Goal: Information Seeking & Learning: Learn about a topic

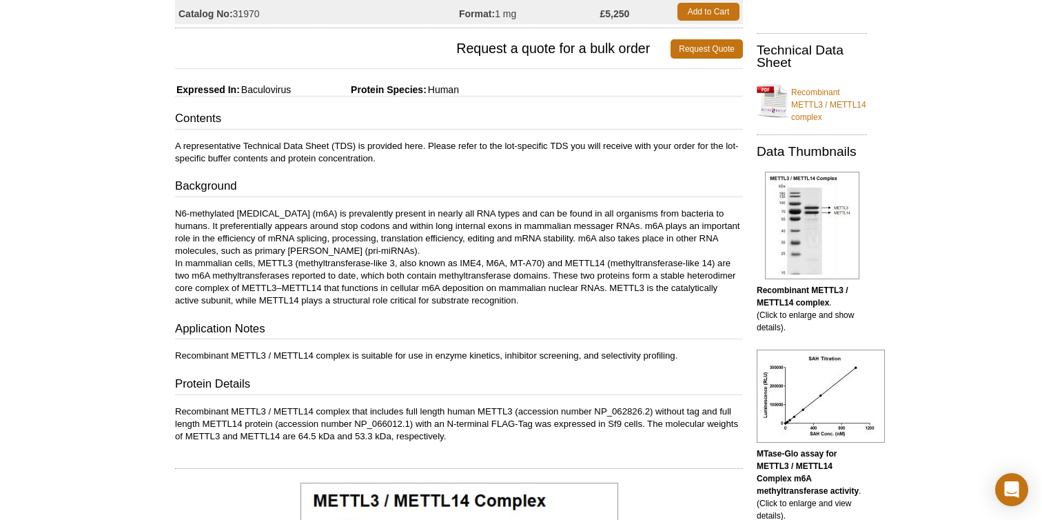
scroll to position [184, 0]
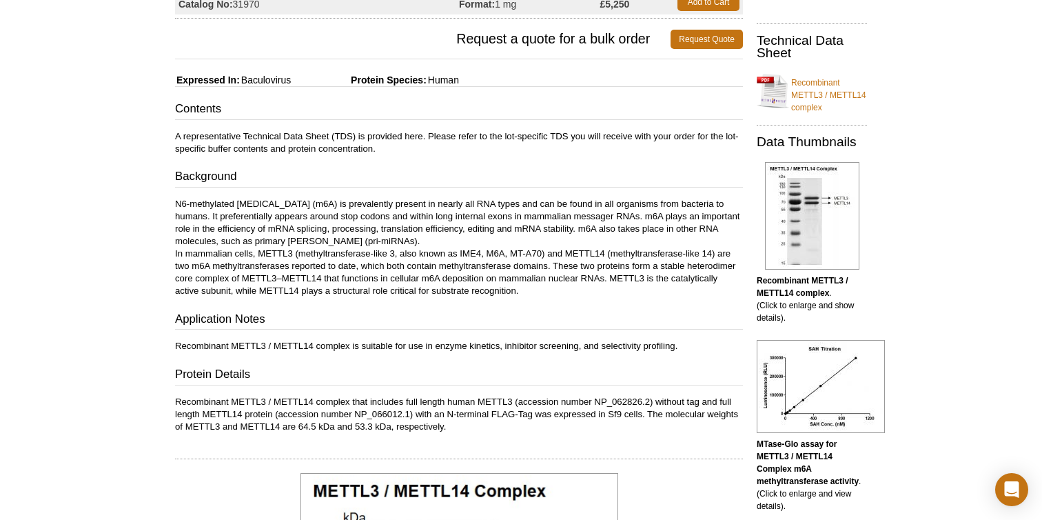
click at [696, 265] on p "N6-methylated [MEDICAL_DATA] (m6A) is prevalently present in nearly all RNA typ…" at bounding box center [459, 247] width 568 height 99
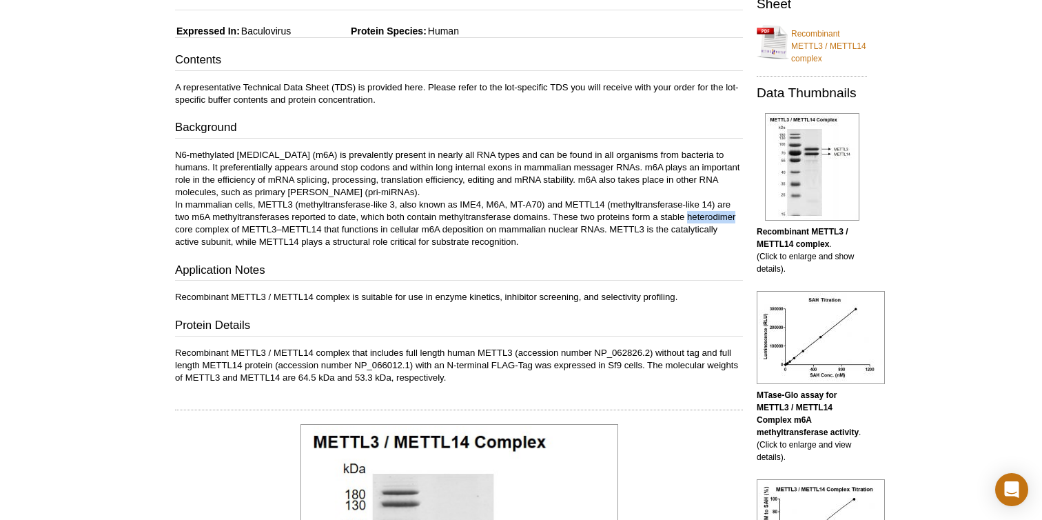
scroll to position [254, 0]
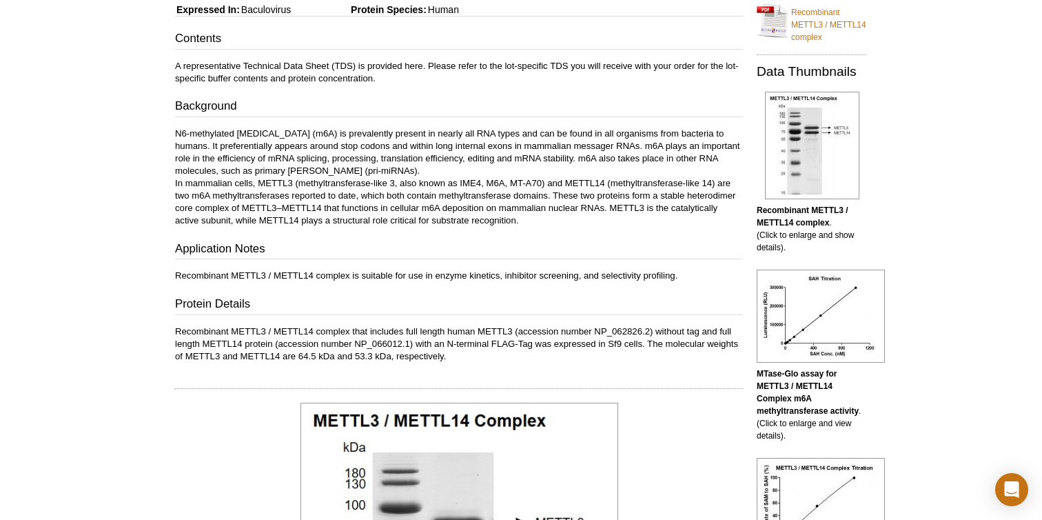
click at [341, 334] on p "Recombinant METTL3 / METTL14 complex that includes full length human METTL3 (ac…" at bounding box center [459, 343] width 568 height 37
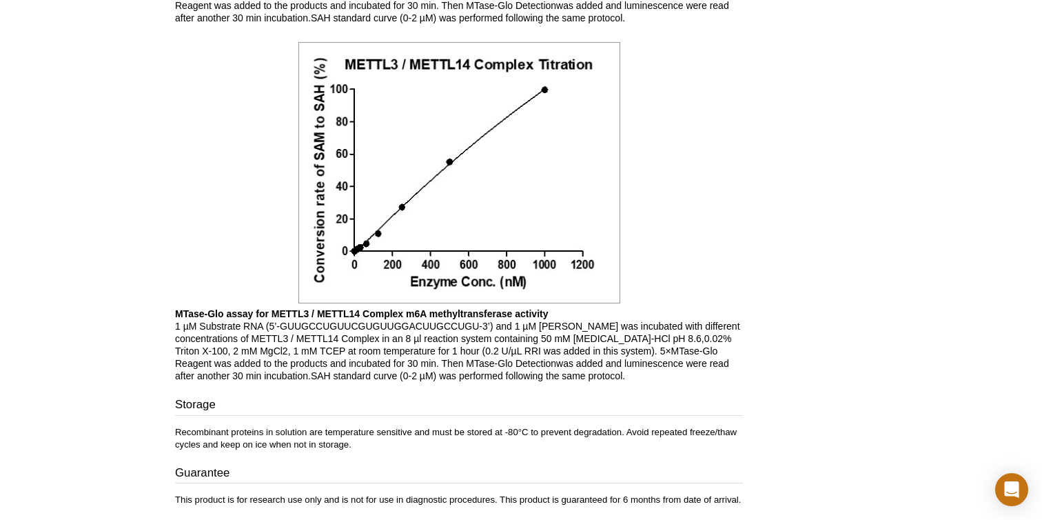
scroll to position [1405, 0]
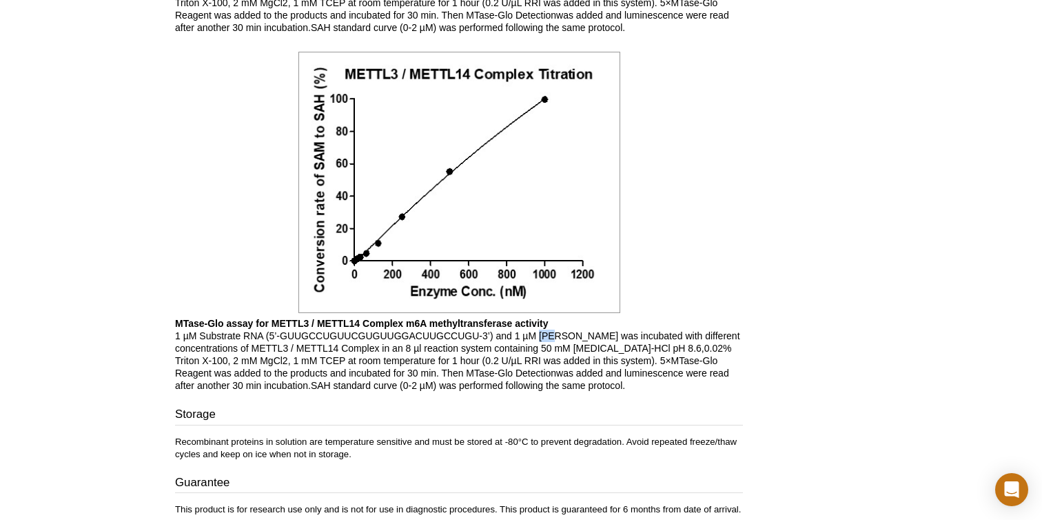
drag, startPoint x: 540, startPoint y: 336, endPoint x: 557, endPoint y: 336, distance: 17.2
click at [557, 336] on p "MTase-Glo assay for METTL3 / METTL14 Complex m6A methyltransferase activity 1 µ…" at bounding box center [459, 354] width 568 height 74
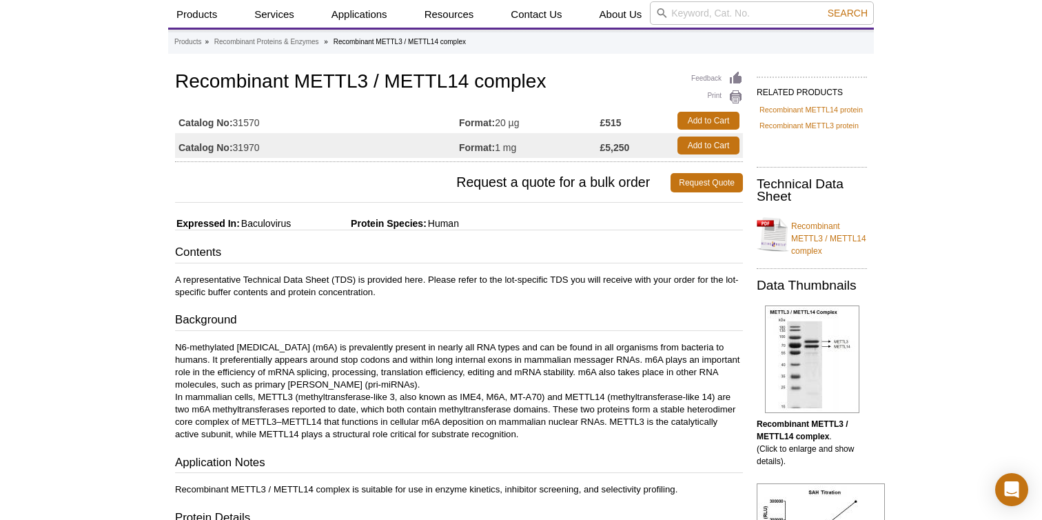
scroll to position [41, 0]
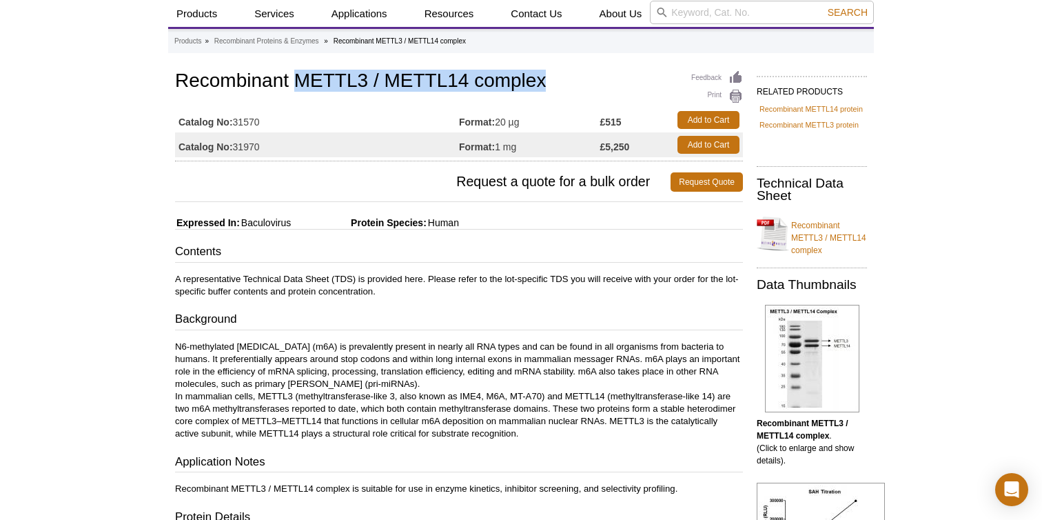
drag, startPoint x: 294, startPoint y: 81, endPoint x: 546, endPoint y: 83, distance: 251.6
click at [546, 83] on h1 "Recombinant METTL3 / METTL14 complex" at bounding box center [459, 81] width 568 height 23
copy h1 "METTL3 / METTL14 complex"
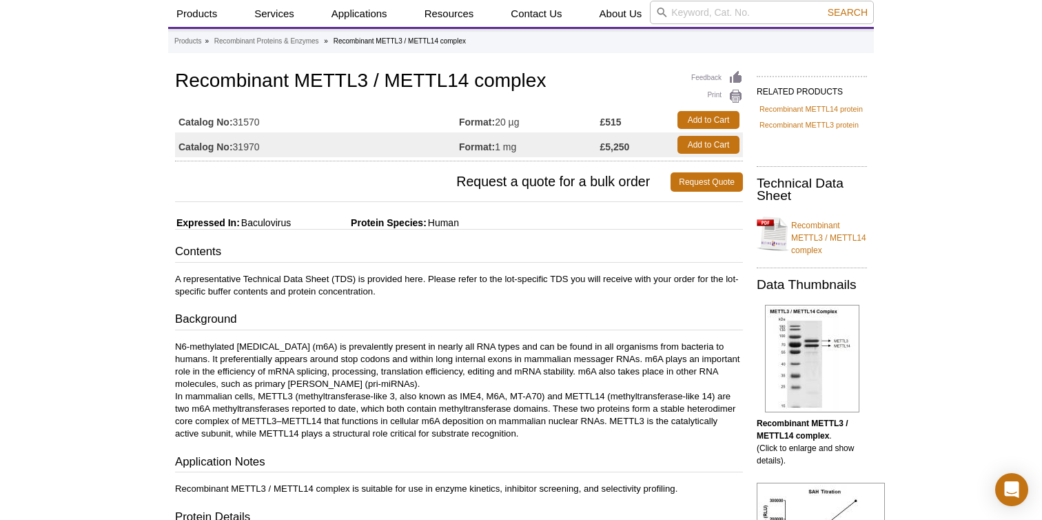
click at [611, 150] on strong "£5,250" at bounding box center [615, 147] width 30 height 12
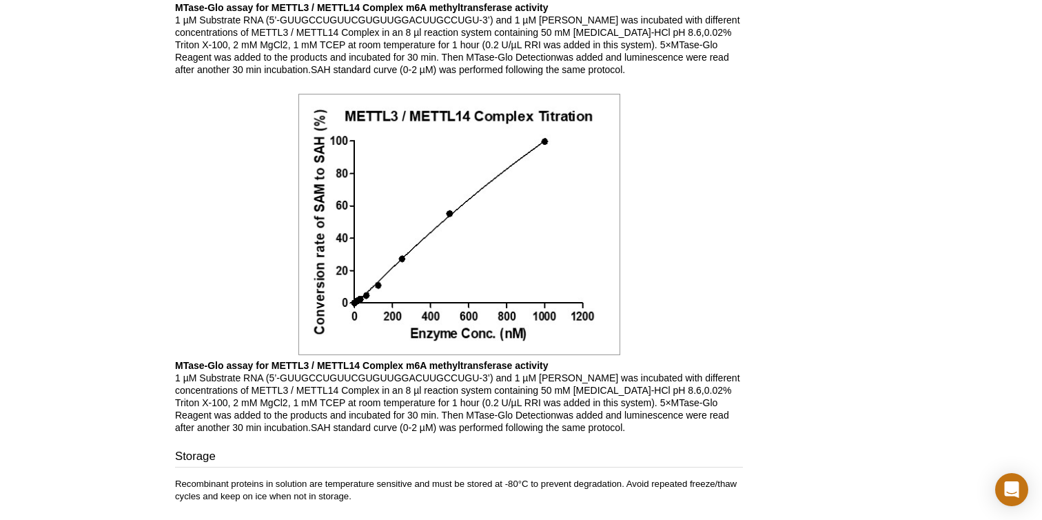
scroll to position [1359, 0]
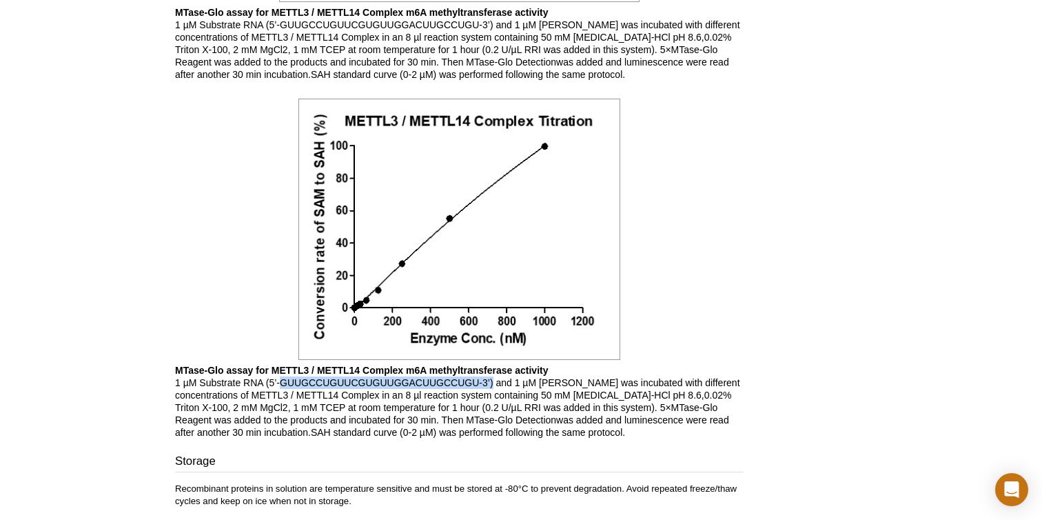
drag, startPoint x: 281, startPoint y: 380, endPoint x: 494, endPoint y: 385, distance: 213.0
click at [494, 385] on p "MTase-Glo assay for METTL3 / METTL14 Complex m6A methyltransferase activity 1 µ…" at bounding box center [459, 401] width 568 height 74
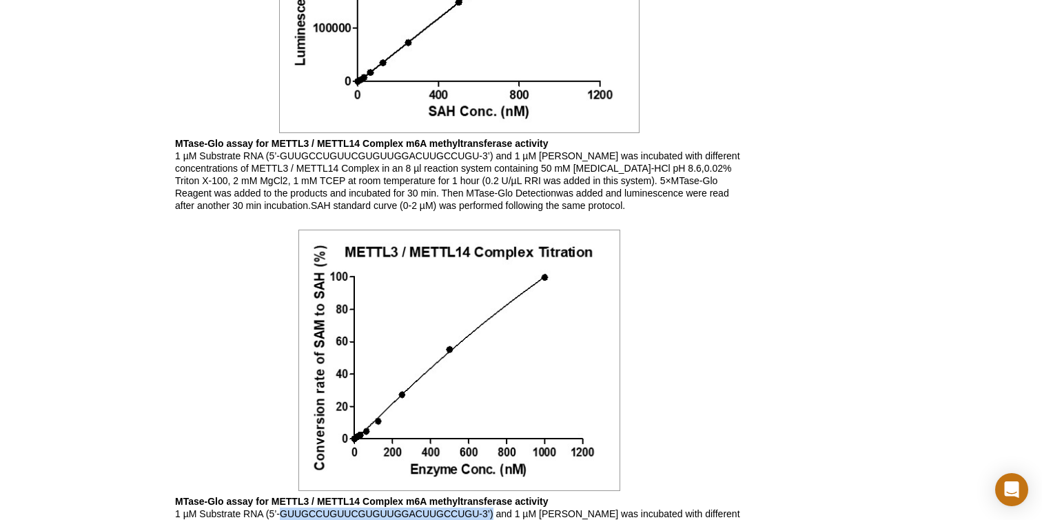
scroll to position [1223, 0]
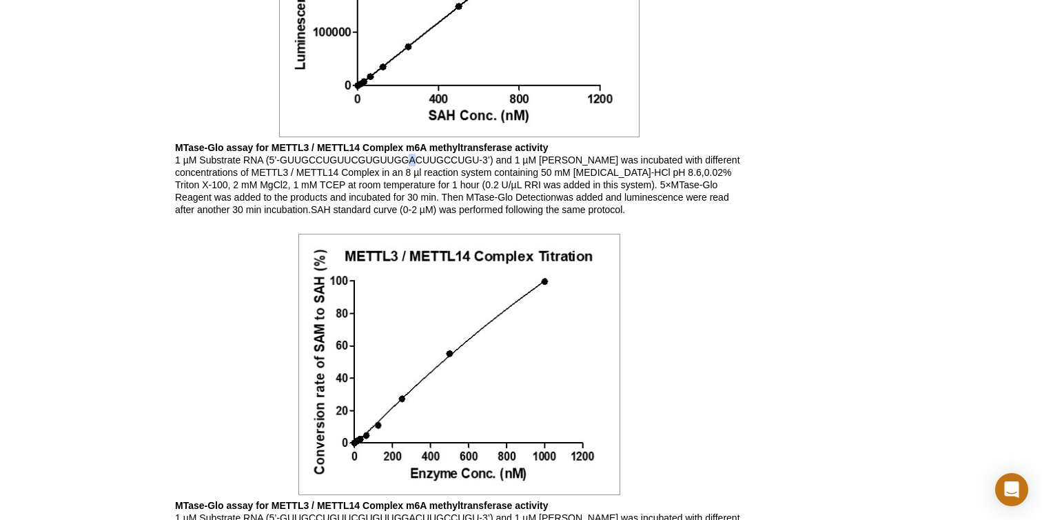
click at [413, 160] on p "MTase-Glo assay for METTL3 / METTL14 Complex m6A methyltransferase activity 1 µ…" at bounding box center [459, 178] width 568 height 74
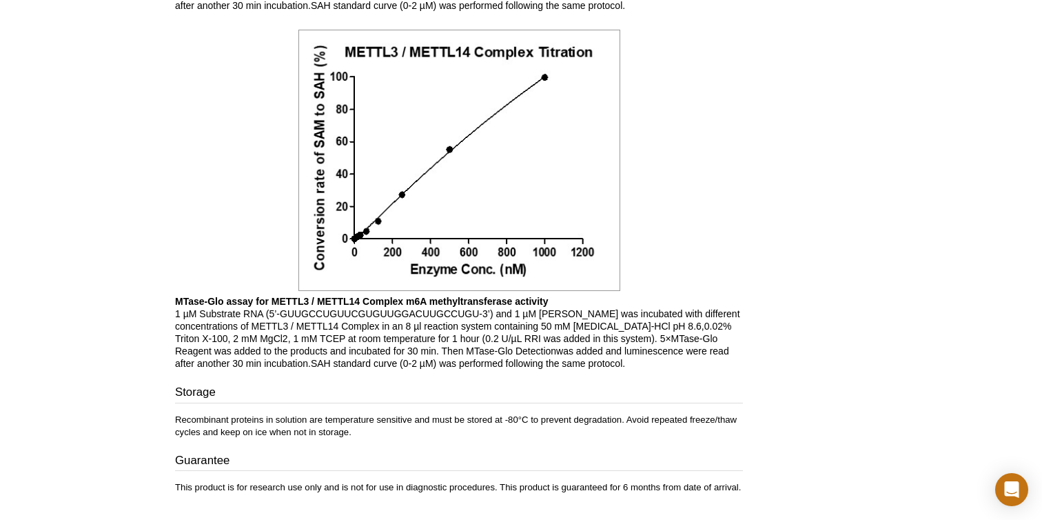
scroll to position [1434, 0]
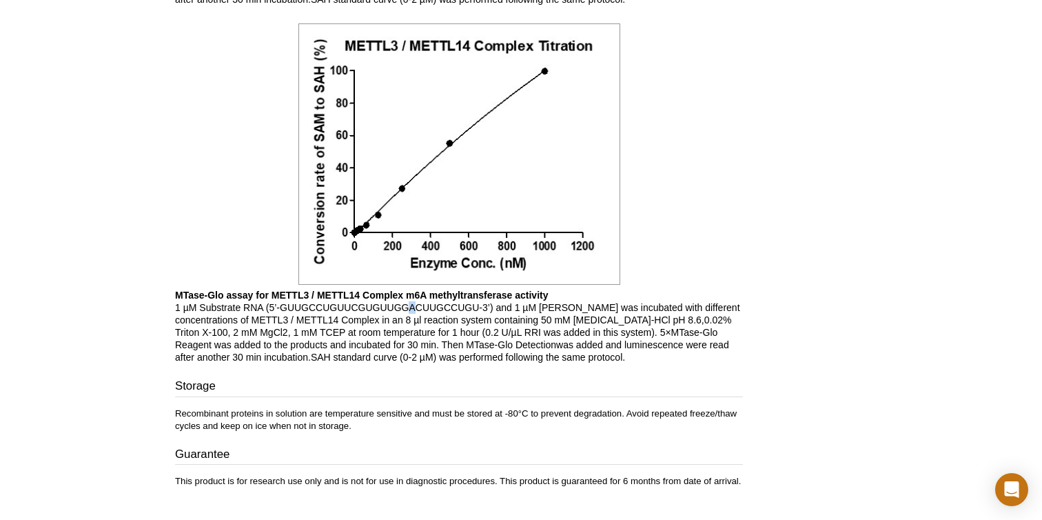
click at [414, 309] on p "MTase-Glo assay for METTL3 / METTL14 Complex m6A methyltransferase activity 1 µ…" at bounding box center [459, 326] width 568 height 74
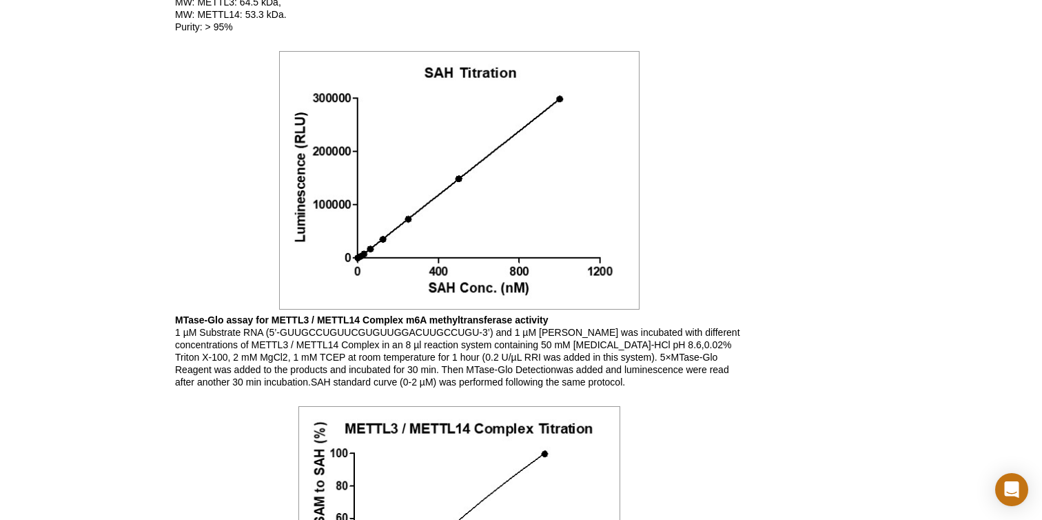
scroll to position [1046, 0]
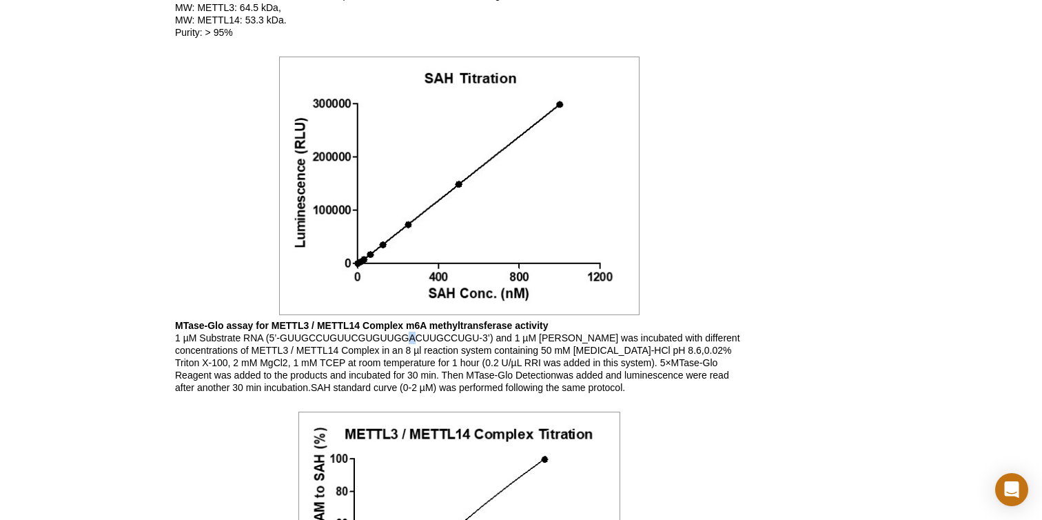
click at [410, 338] on p "MTase-Glo assay for METTL3 / METTL14 Complex m6A methyltransferase activity 1 µ…" at bounding box center [459, 356] width 568 height 74
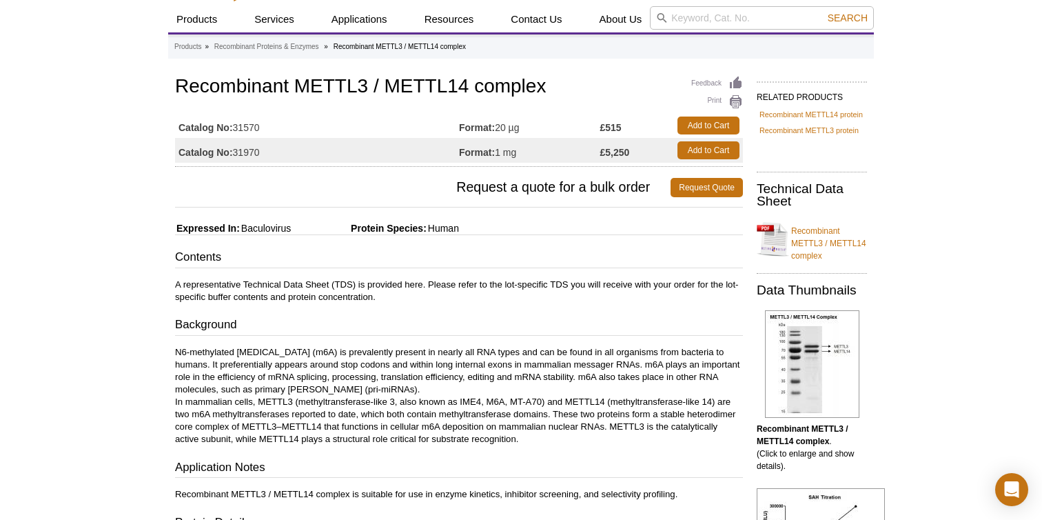
scroll to position [0, 0]
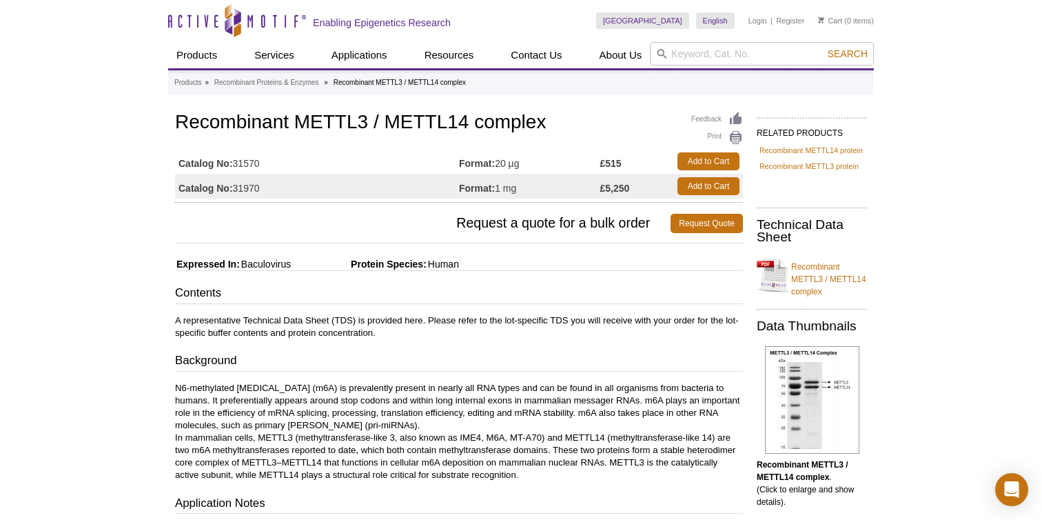
click at [620, 161] on strong "£515" at bounding box center [610, 163] width 21 height 12
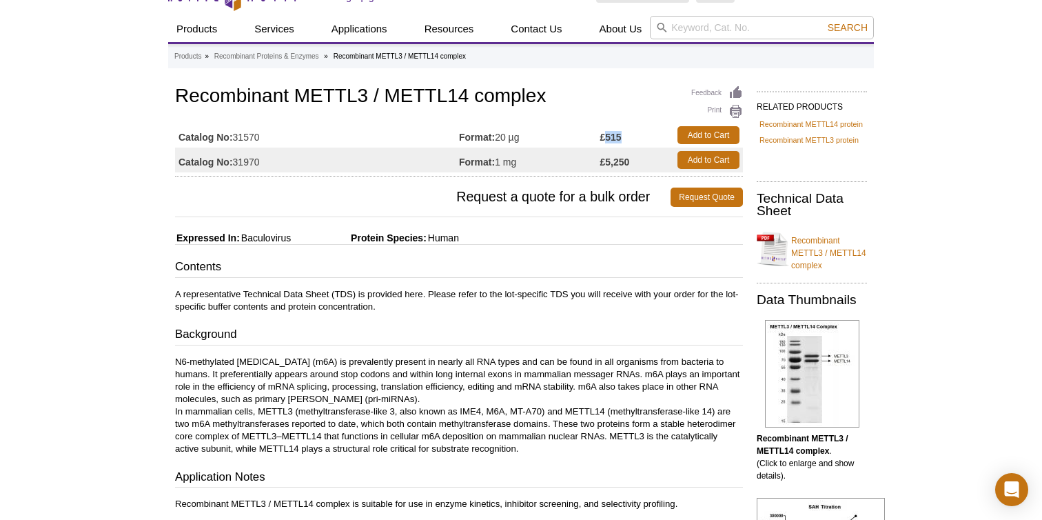
scroll to position [31, 0]
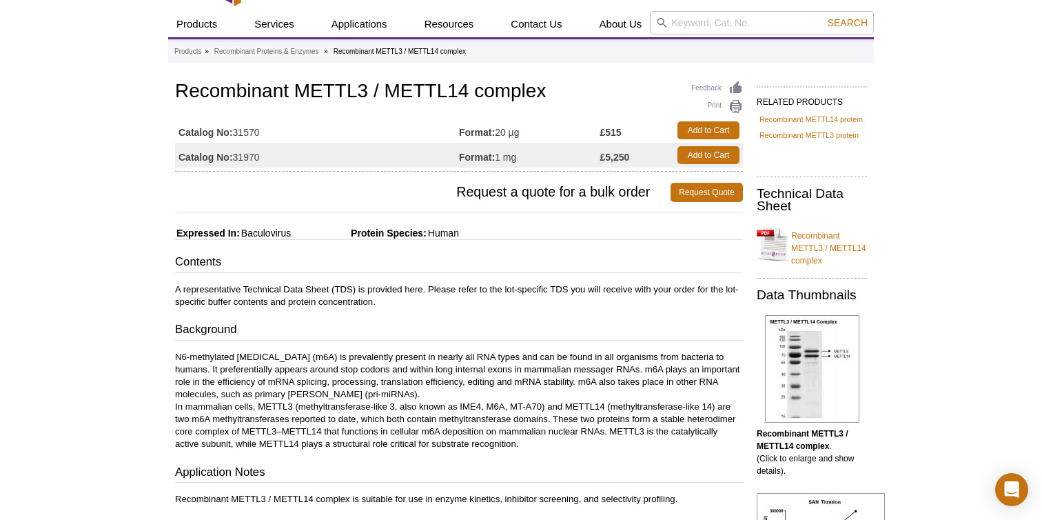
click at [531, 385] on p "N6-methylated [MEDICAL_DATA] (m6A) is prevalently present in nearly all RNA typ…" at bounding box center [459, 400] width 568 height 99
click at [825, 244] on link "Recombinant METTL3 / METTL14 complex" at bounding box center [812, 243] width 110 height 45
